Goal: Information Seeking & Learning: Understand process/instructions

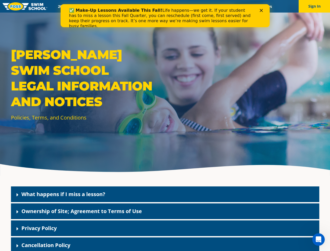
click at [165, 132] on div "[PERSON_NAME] Swim School Legal Information and Notices Policies, Terms, and Co…" at bounding box center [165, 88] width 330 height 176
click at [314, 6] on button "Sign In" at bounding box center [314, 6] width 31 height 13
click at [165, 194] on div "What happens if I miss a lesson?" at bounding box center [165, 194] width 308 height 16
click at [63, 194] on link "What happens if I miss a lesson?" at bounding box center [63, 193] width 84 height 7
click at [165, 211] on div "Ownership of Site; Agreement to Terms of Use" at bounding box center [165, 211] width 308 height 16
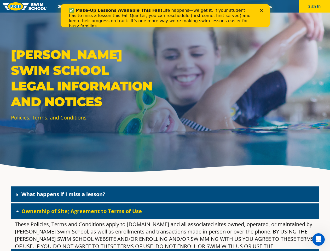
click at [81, 211] on link "Ownership of Site; Agreement to Terms of Use" at bounding box center [81, 210] width 120 height 7
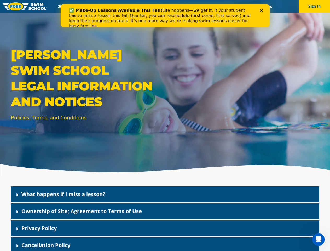
click at [165, 228] on div "Privacy Policy" at bounding box center [165, 228] width 308 height 16
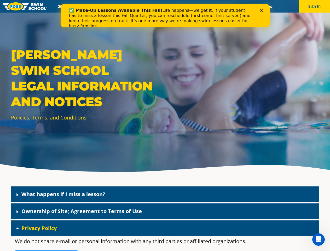
click at [39, 228] on link "Privacy Policy" at bounding box center [38, 227] width 35 height 7
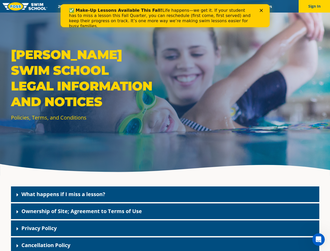
click at [165, 244] on div "Cancellation Policy" at bounding box center [165, 245] width 308 height 16
click at [46, 245] on link "Cancellation Policy" at bounding box center [45, 244] width 49 height 7
